Goal: Transaction & Acquisition: Purchase product/service

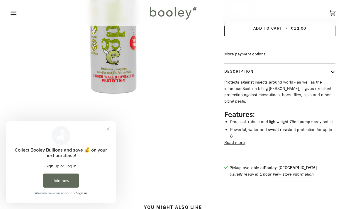
click at [297, 171] on button "View store information" at bounding box center [293, 174] width 41 height 6
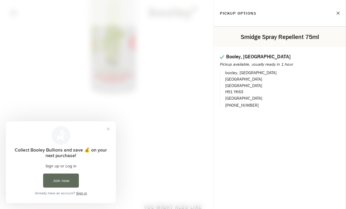
scroll to position [150, 0]
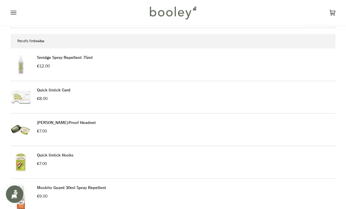
scroll to position [34, 0]
click at [43, 128] on span "€7.00" at bounding box center [42, 131] width 10 height 6
click at [22, 128] on img at bounding box center [21, 130] width 21 height 21
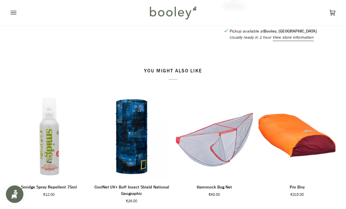
scroll to position [269, 0]
click at [50, 125] on img "Smidge Spray Repellent 75ml" at bounding box center [49, 136] width 77 height 85
